Goal: Check status

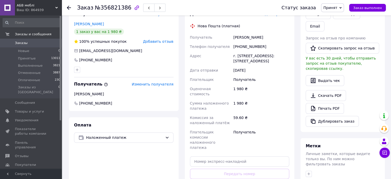
scroll to position [154, 0]
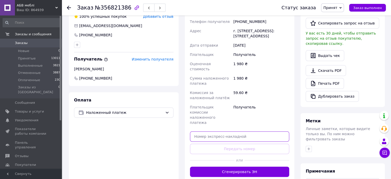
paste input "20451225179500"
click at [206, 131] on input "20451225179500" at bounding box center [239, 136] width 99 height 10
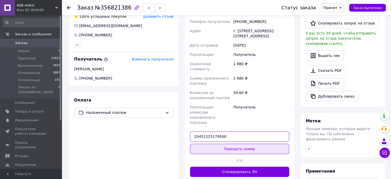
type input "20451225179500"
click at [246, 143] on button "Передать номер" at bounding box center [239, 148] width 99 height 10
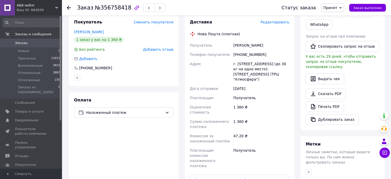
scroll to position [103, 0]
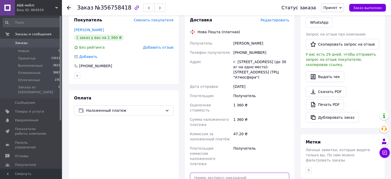
paste input "20451225184737"
click at [198, 172] on input "20451225184737" at bounding box center [239, 177] width 99 height 10
type input "20451225184737"
